Goal: Check status: Check status

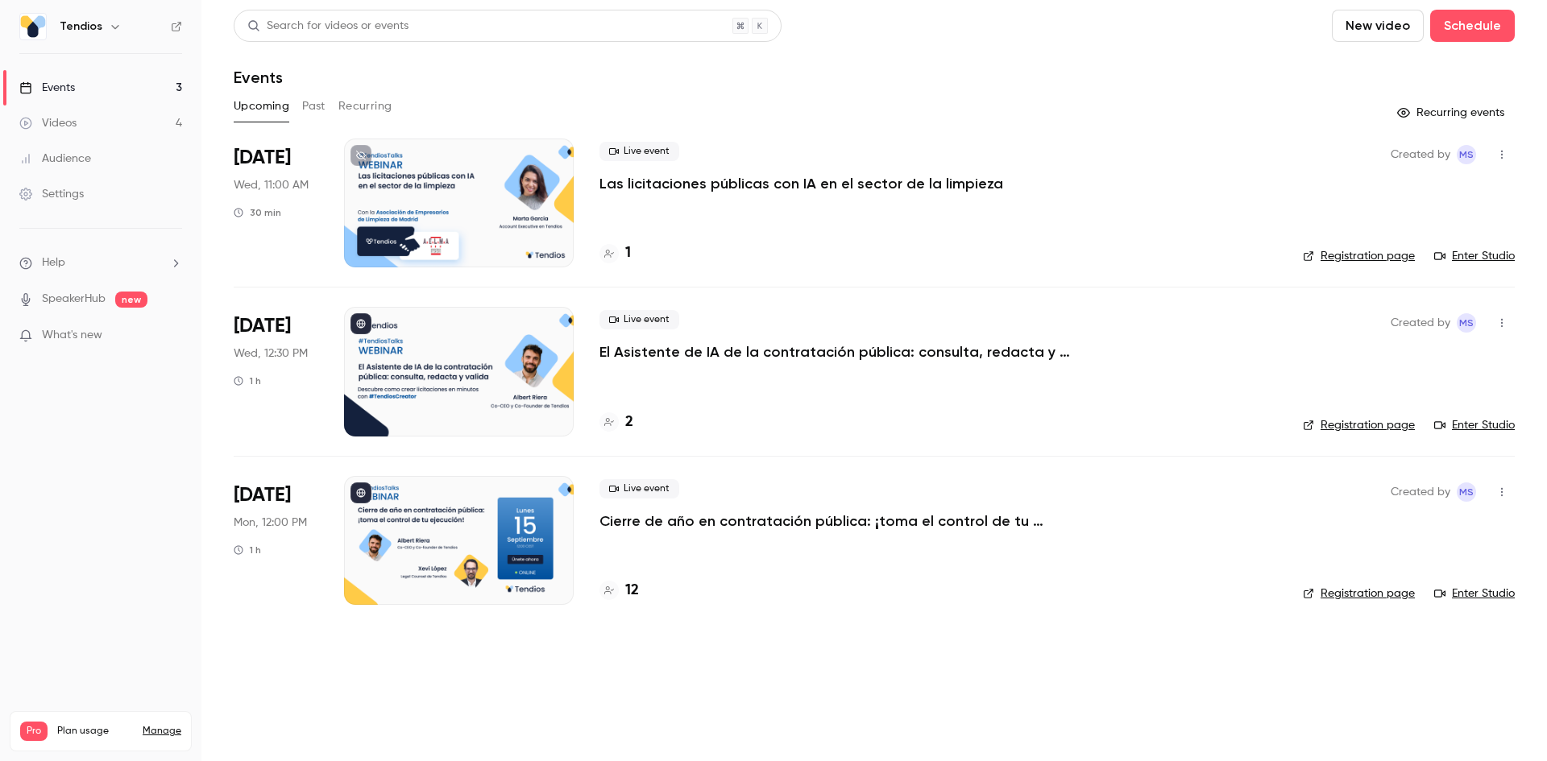
click at [686, 353] on p "El Asistente de IA de la contratación pública: consulta, redacta y valida." at bounding box center [840, 351] width 483 height 19
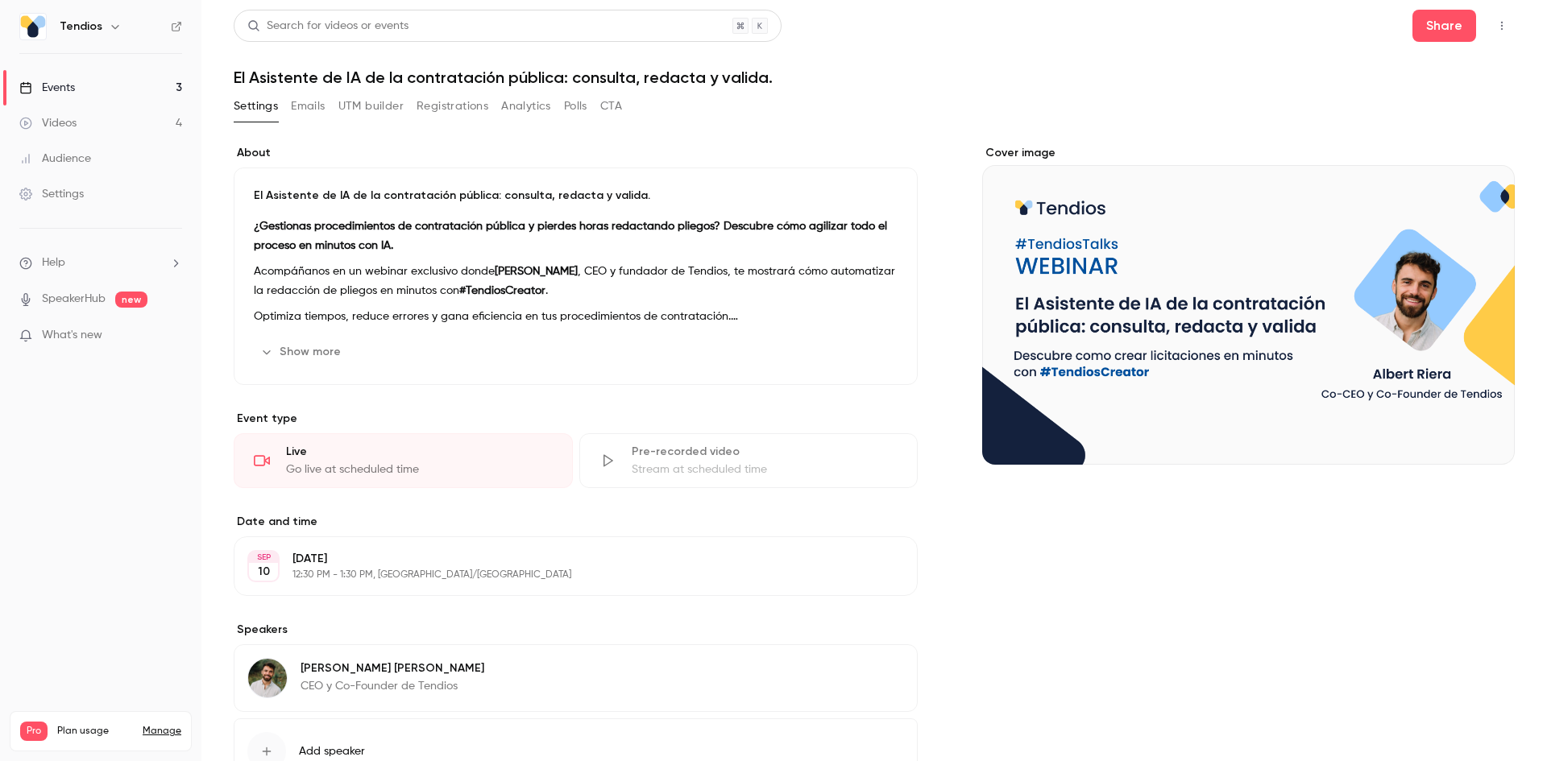
click at [452, 107] on button "Registrations" at bounding box center [453, 106] width 72 height 26
